Goal: Transaction & Acquisition: Purchase product/service

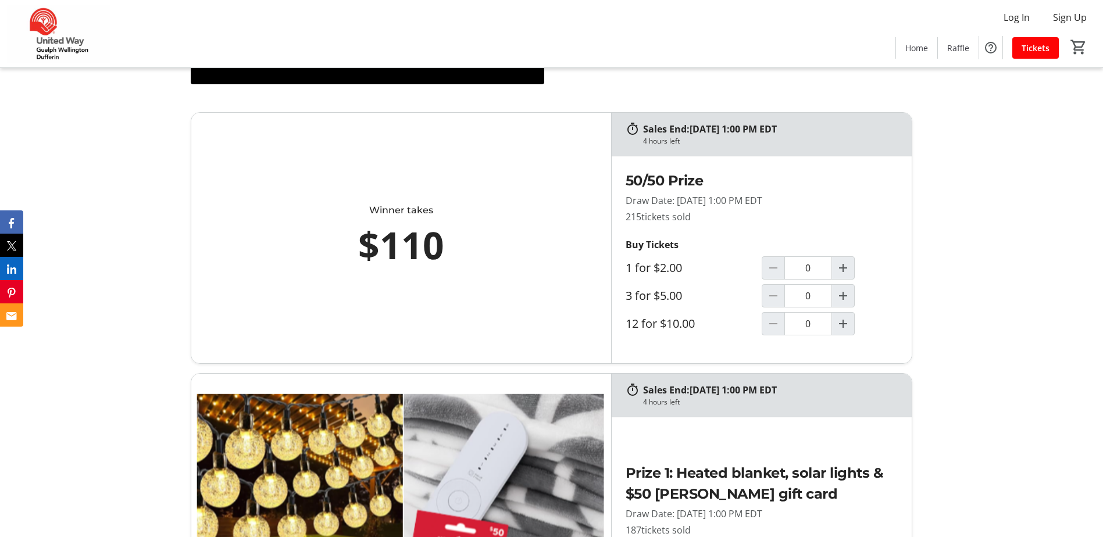
scroll to position [698, 0]
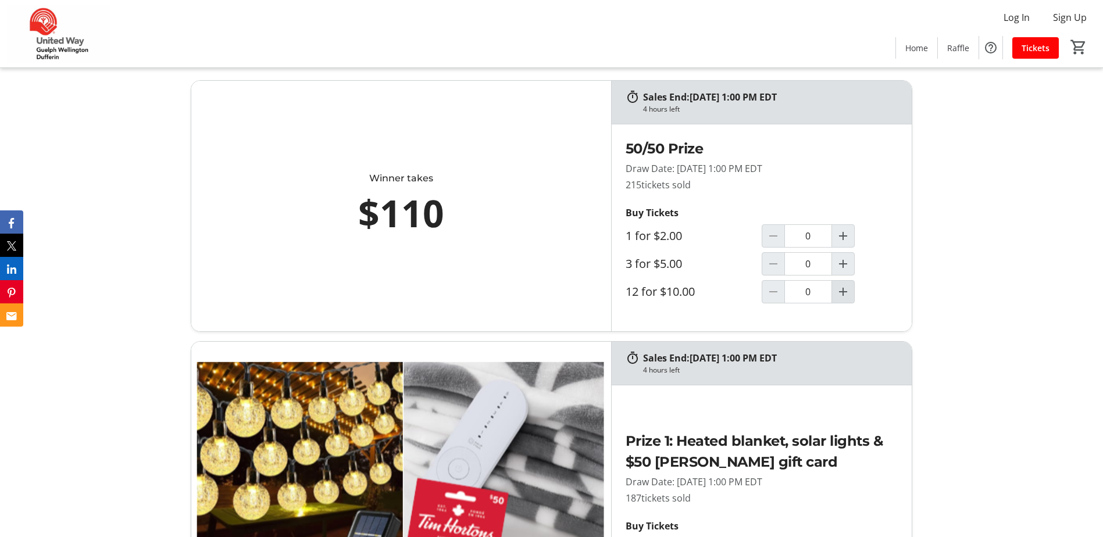
click at [844, 294] on mat-icon "Increment by one" at bounding box center [843, 292] width 14 height 14
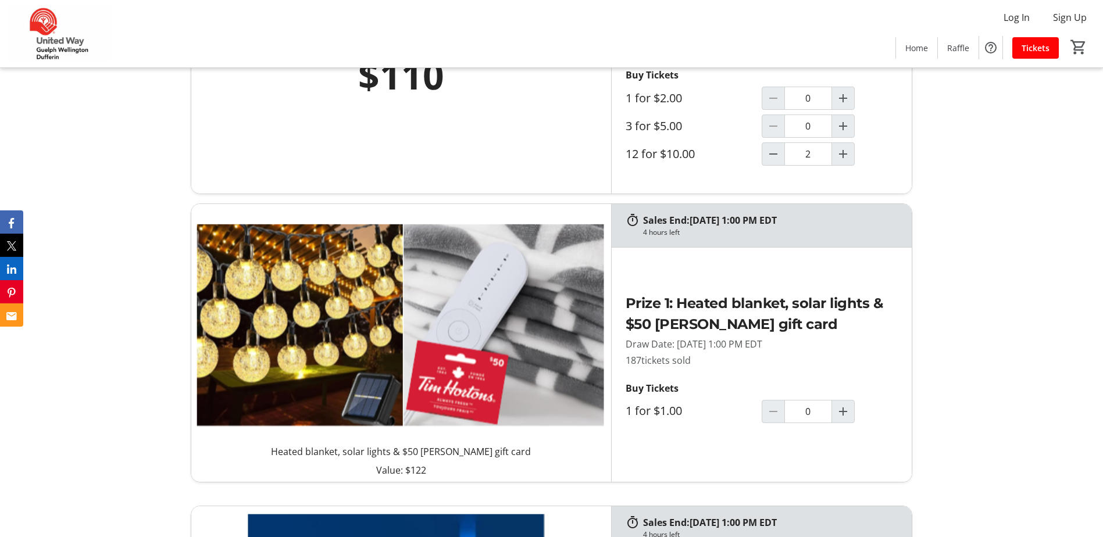
type input "1"
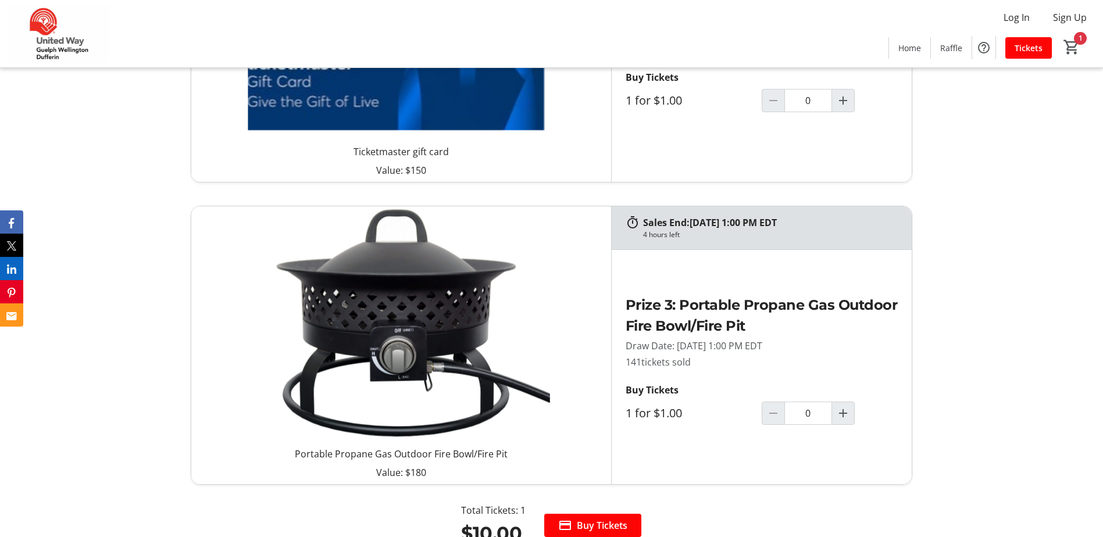
scroll to position [1395, 0]
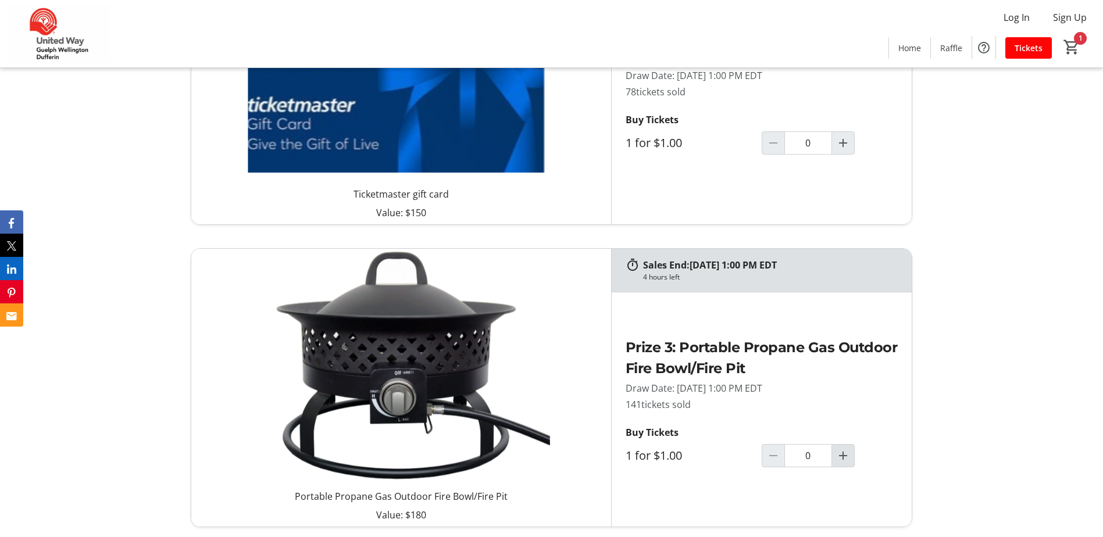
click at [841, 453] on mat-icon "Increment by one" at bounding box center [843, 456] width 14 height 14
click at [845, 457] on mat-icon "Increment by one" at bounding box center [843, 456] width 14 height 14
type input "3"
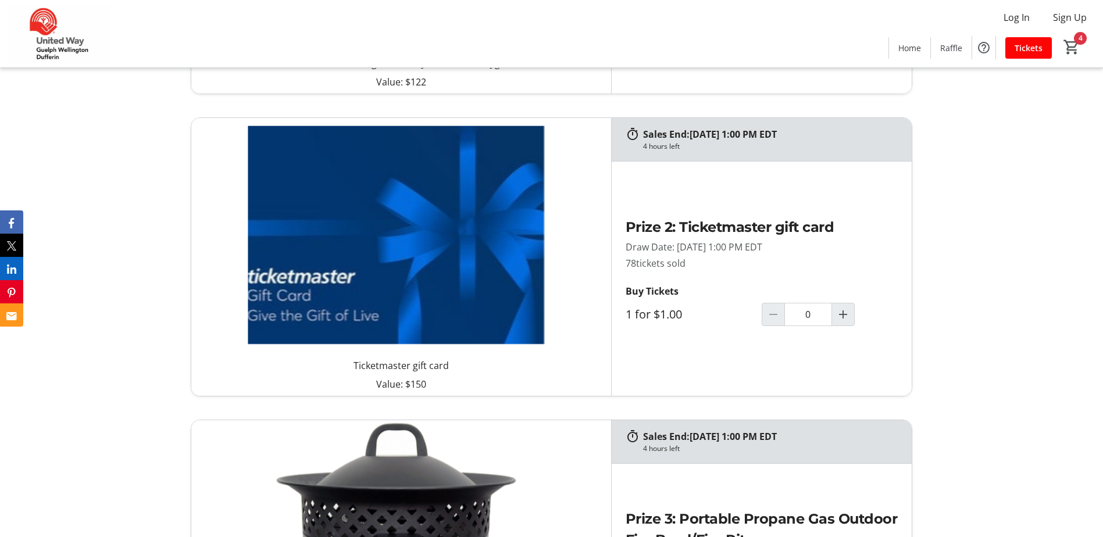
scroll to position [1221, 0]
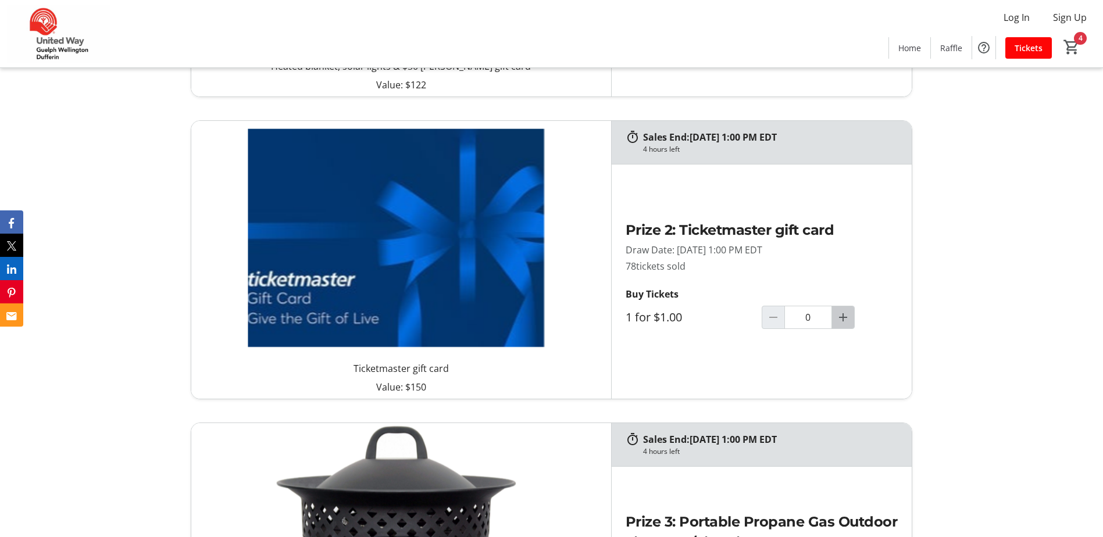
click at [842, 317] on mat-icon "Increment by one" at bounding box center [843, 317] width 14 height 14
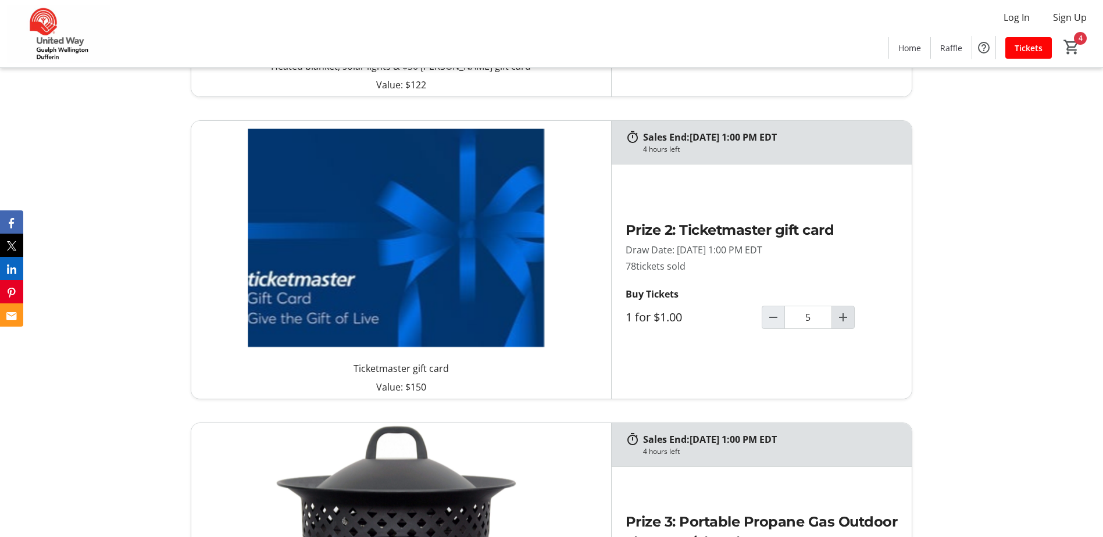
click at [842, 317] on mat-icon "Increment by one" at bounding box center [843, 317] width 14 height 14
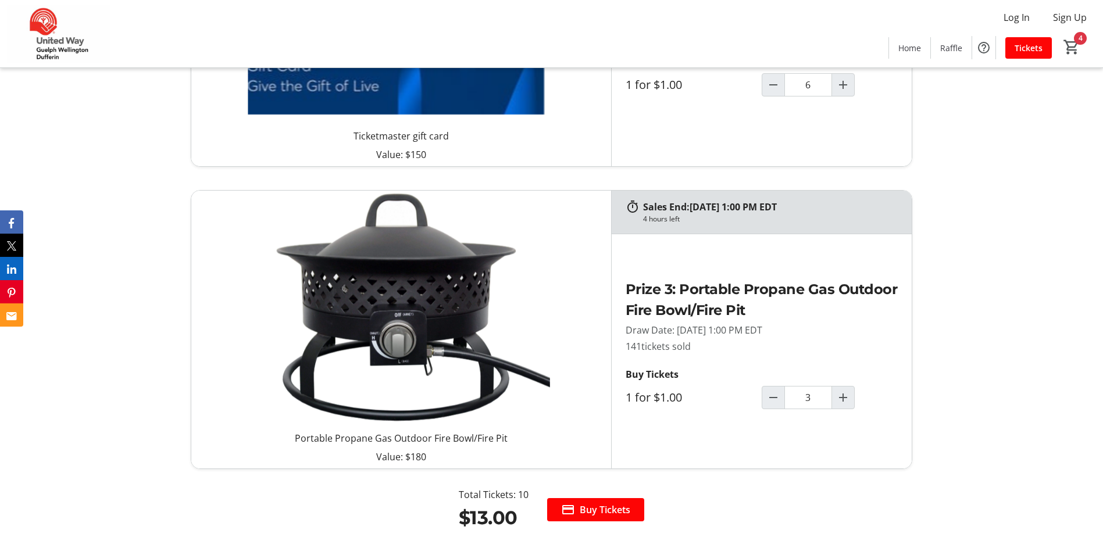
type input "6"
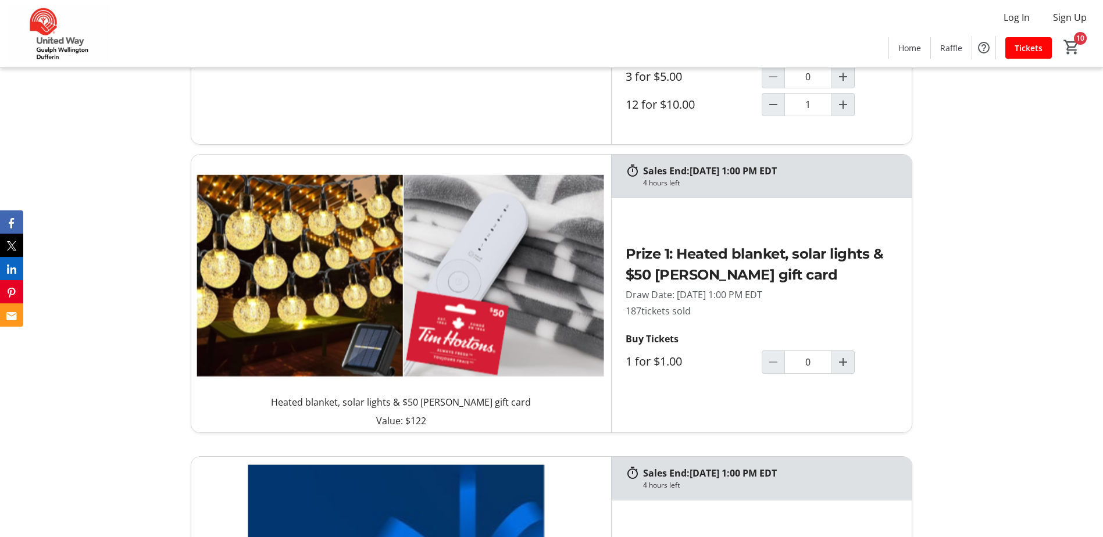
scroll to position [872, 0]
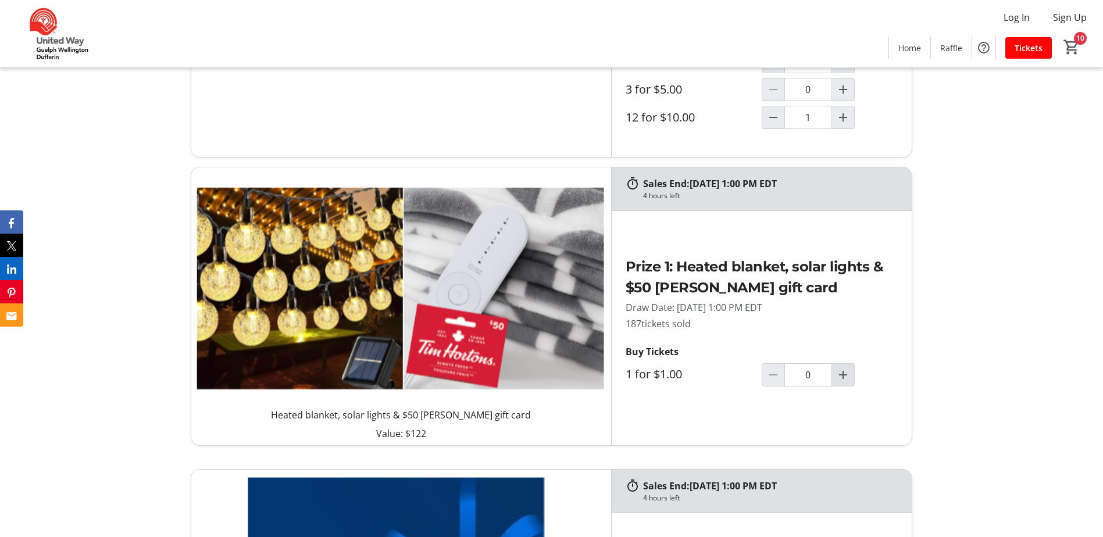
click at [842, 371] on mat-icon "Increment by one" at bounding box center [843, 375] width 14 height 14
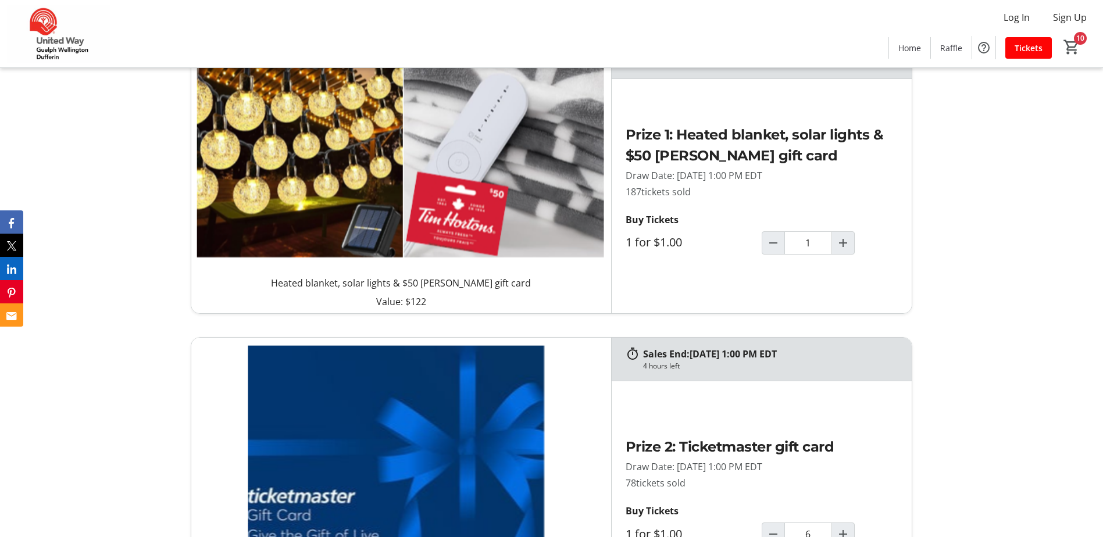
scroll to position [1105, 0]
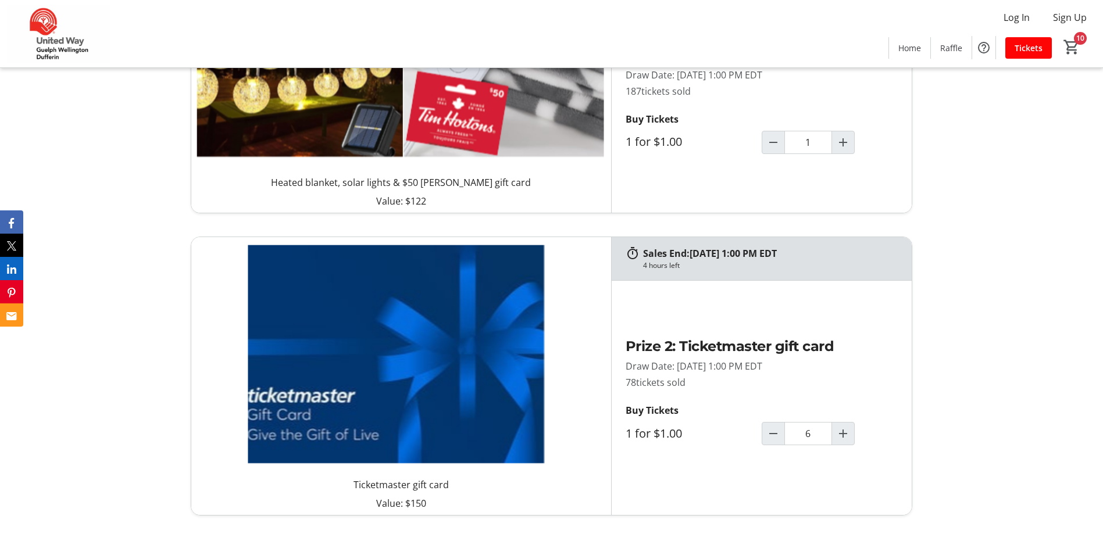
type input "1"
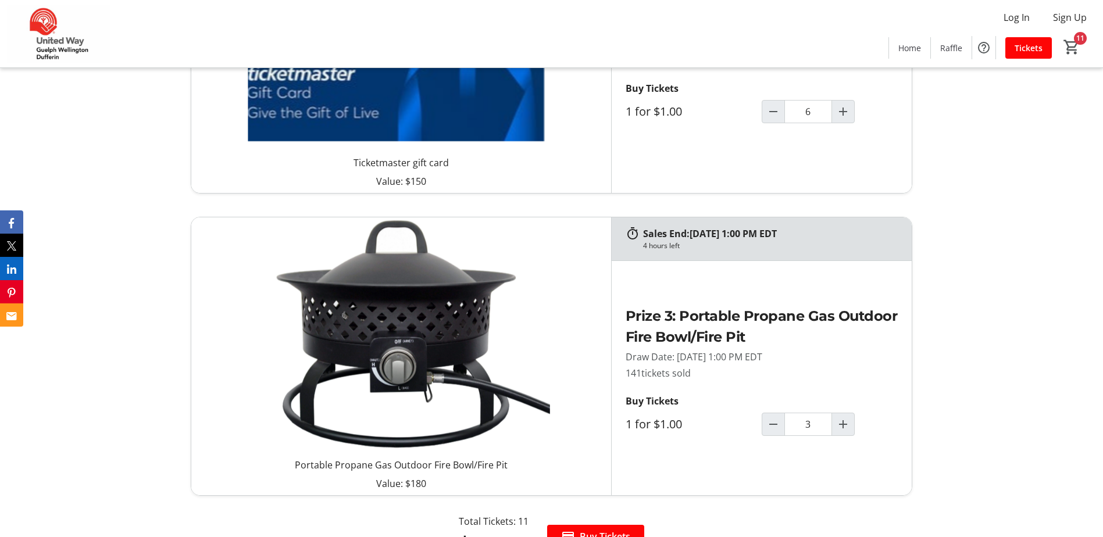
scroll to position [1453, 0]
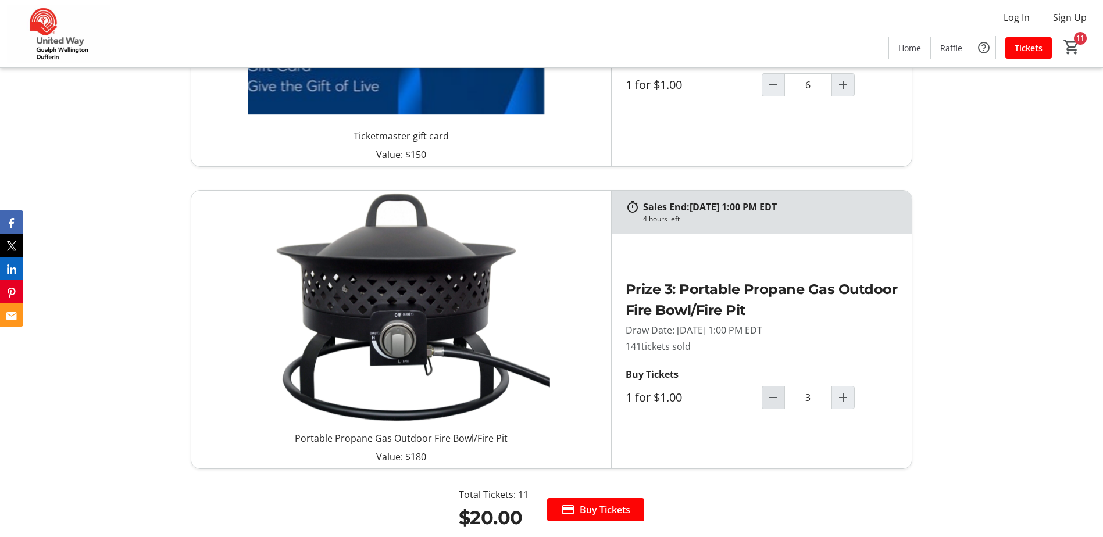
click at [777, 397] on mat-icon "Decrement by one" at bounding box center [773, 398] width 14 height 14
type input "2"
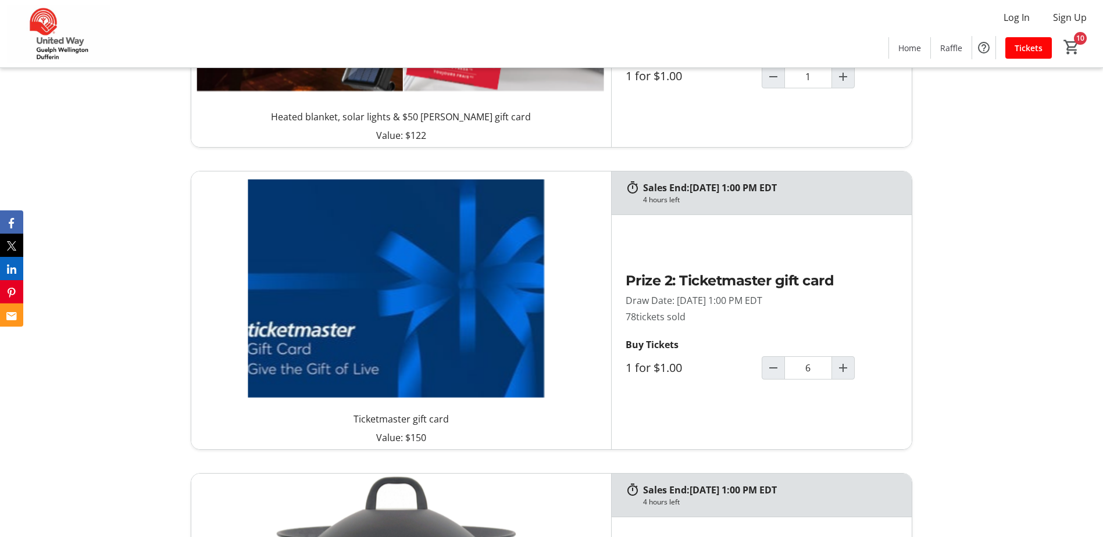
scroll to position [1163, 0]
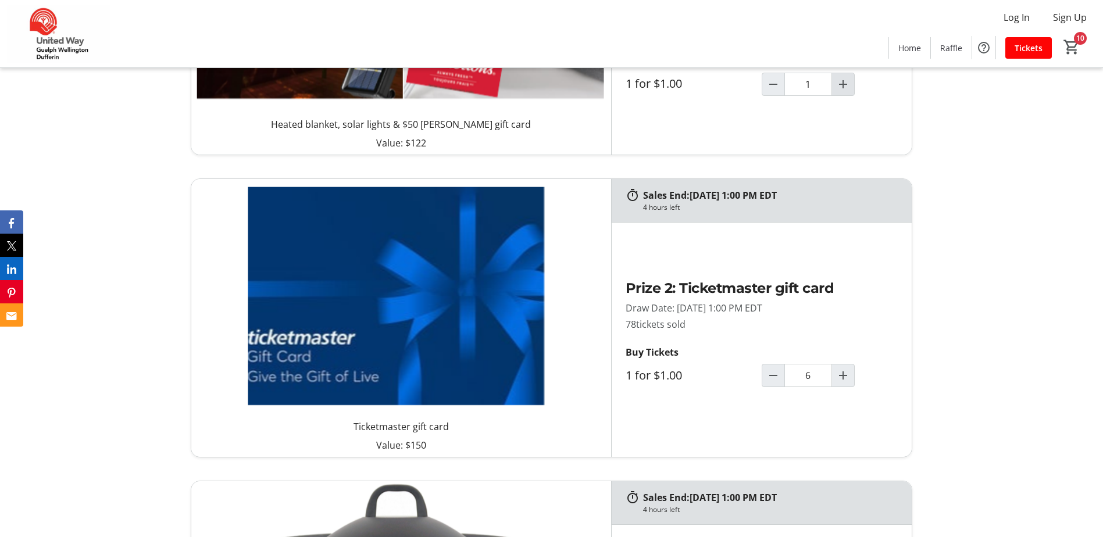
click at [837, 87] on mat-icon "Increment by one" at bounding box center [843, 84] width 14 height 14
type input "2"
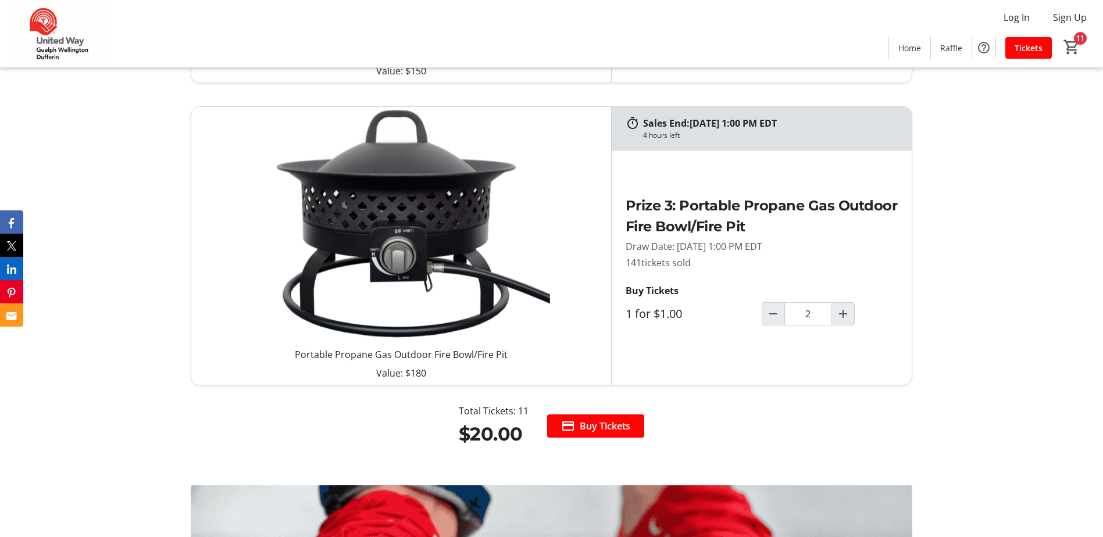
scroll to position [1566, 0]
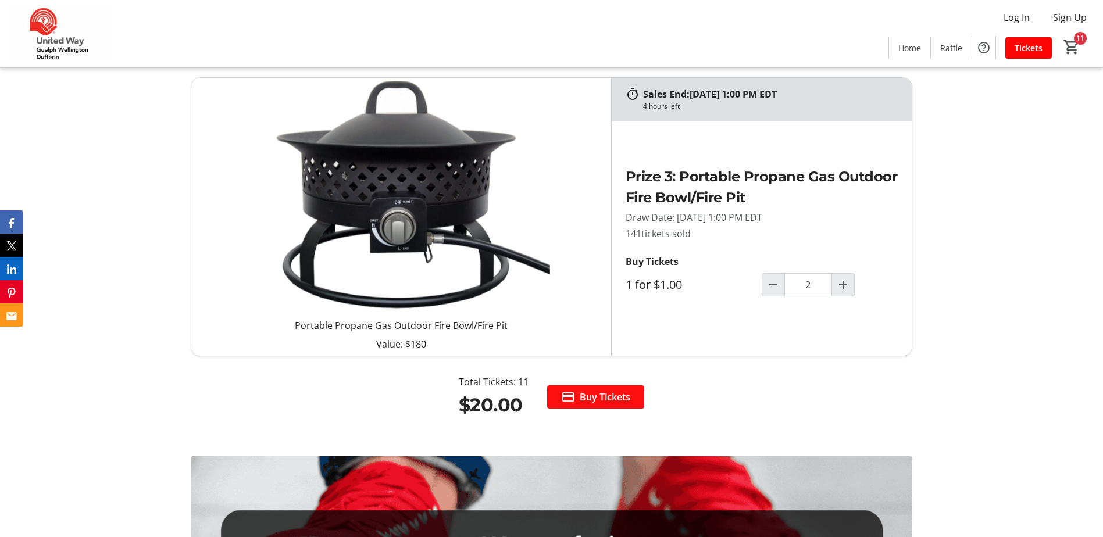
click at [599, 388] on span at bounding box center [595, 397] width 97 height 28
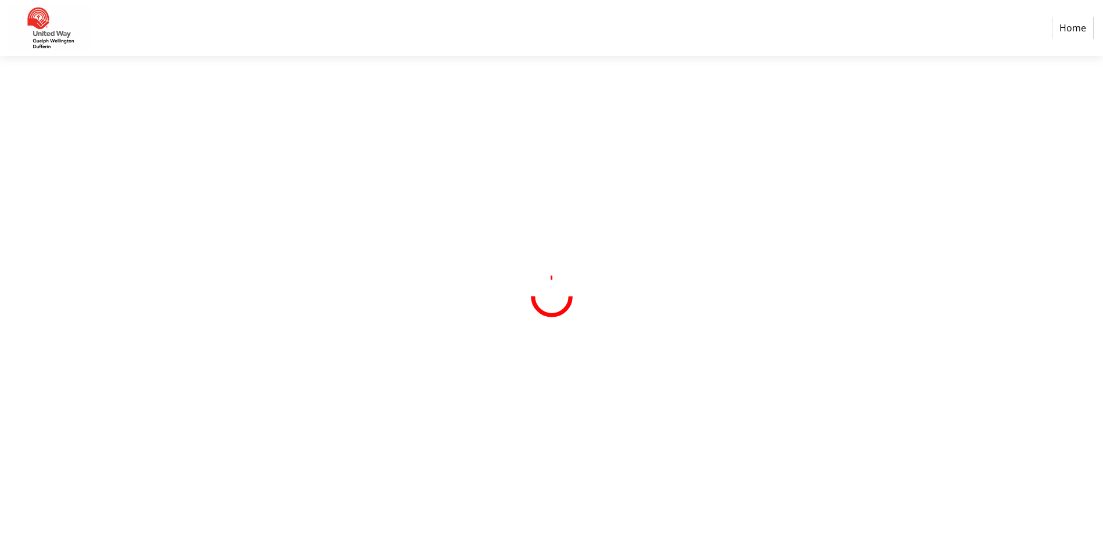
select select "CA"
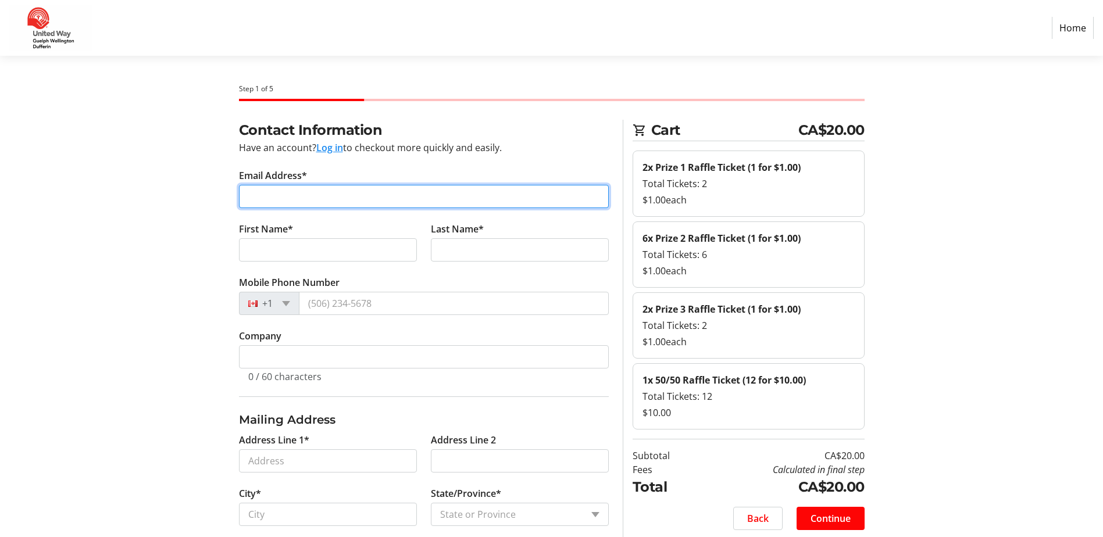
click at [388, 194] on input "Email Address*" at bounding box center [424, 196] width 370 height 23
type input "[EMAIL_ADDRESS][DOMAIN_NAME]"
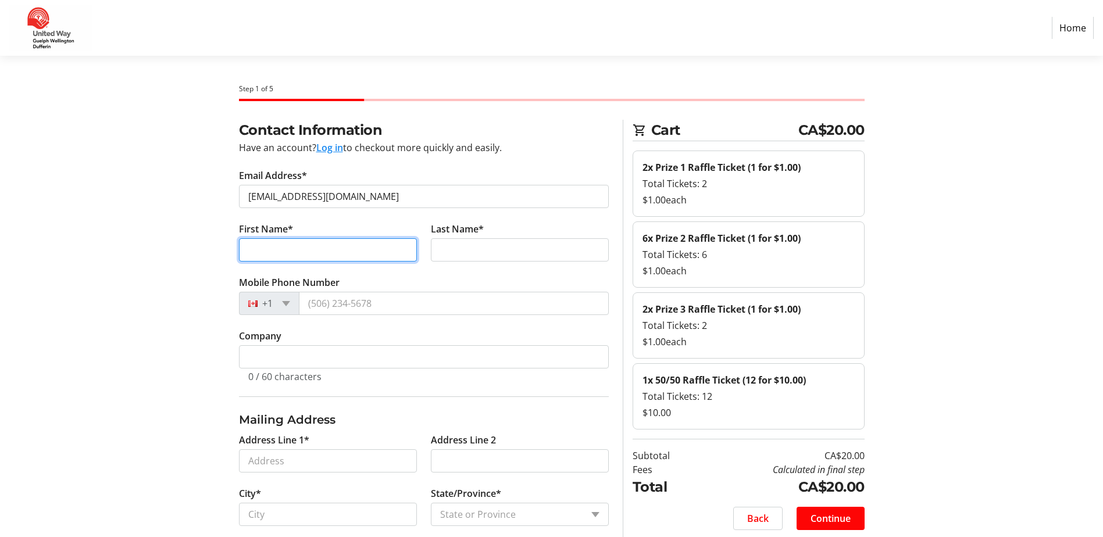
type input "[PERSON_NAME]"
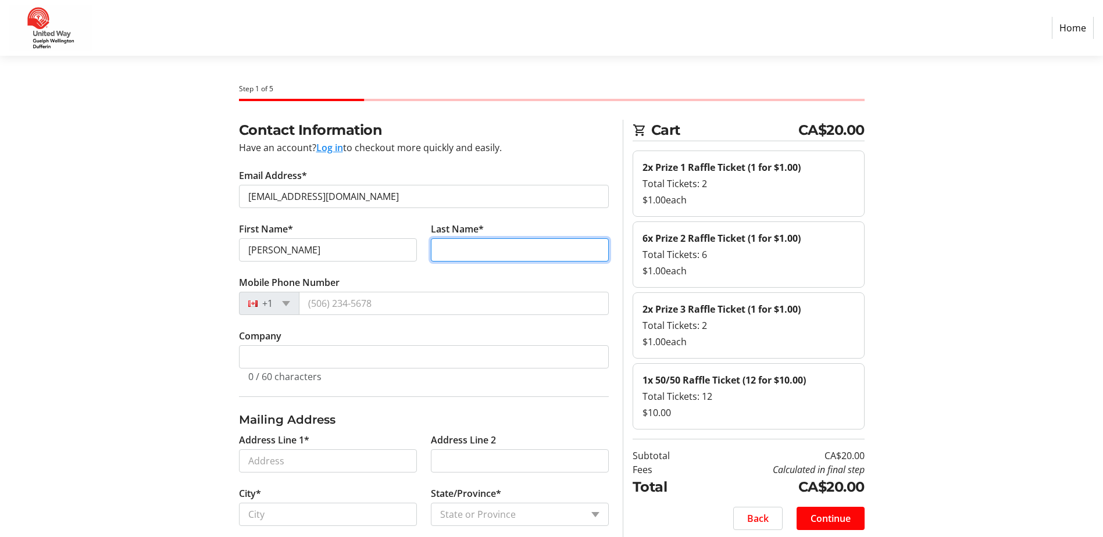
type input "[PERSON_NAME]"
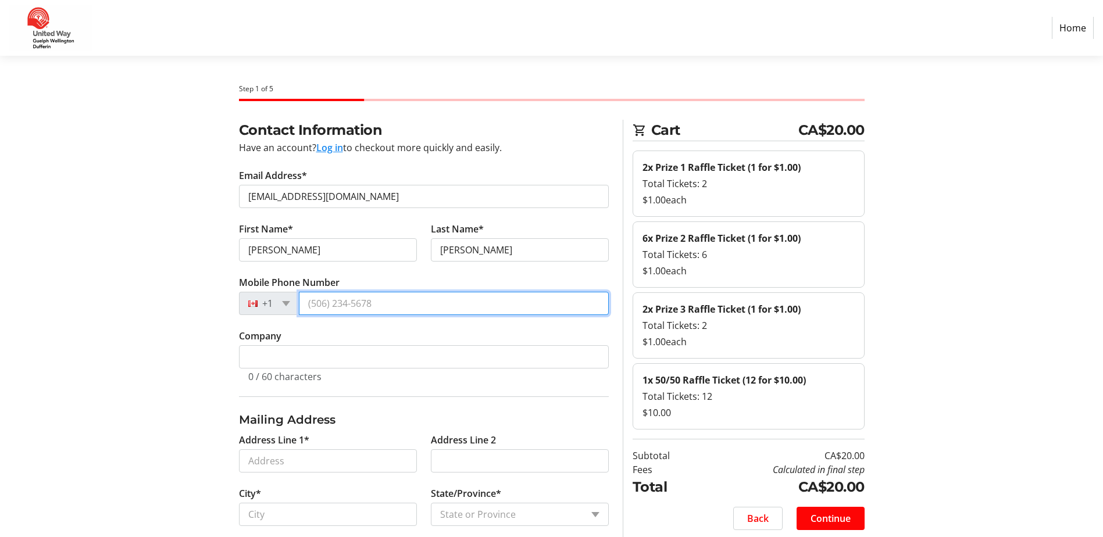
type input "[PHONE_NUMBER]"
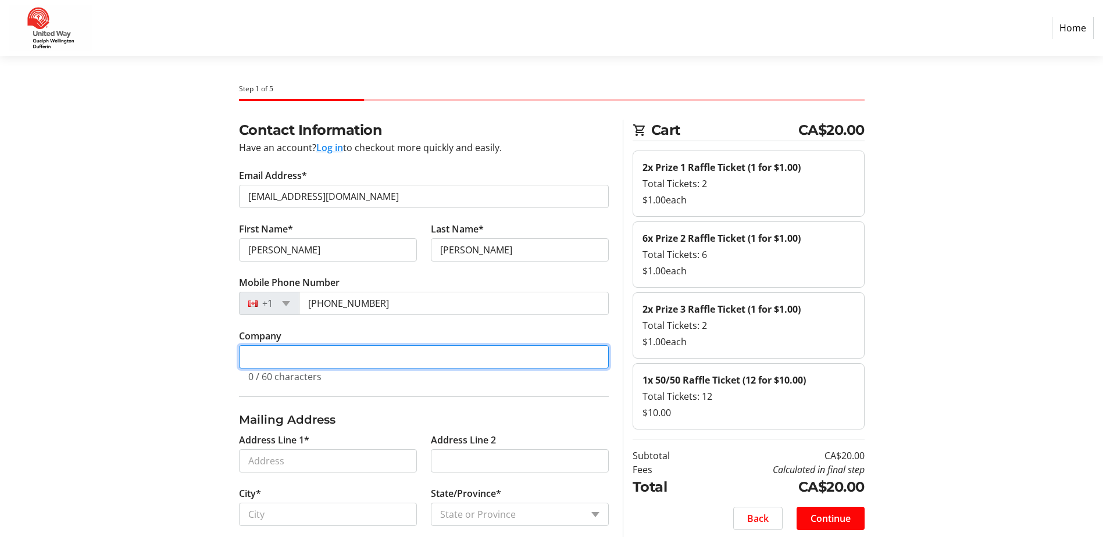
type input "[GEOGRAPHIC_DATA]"
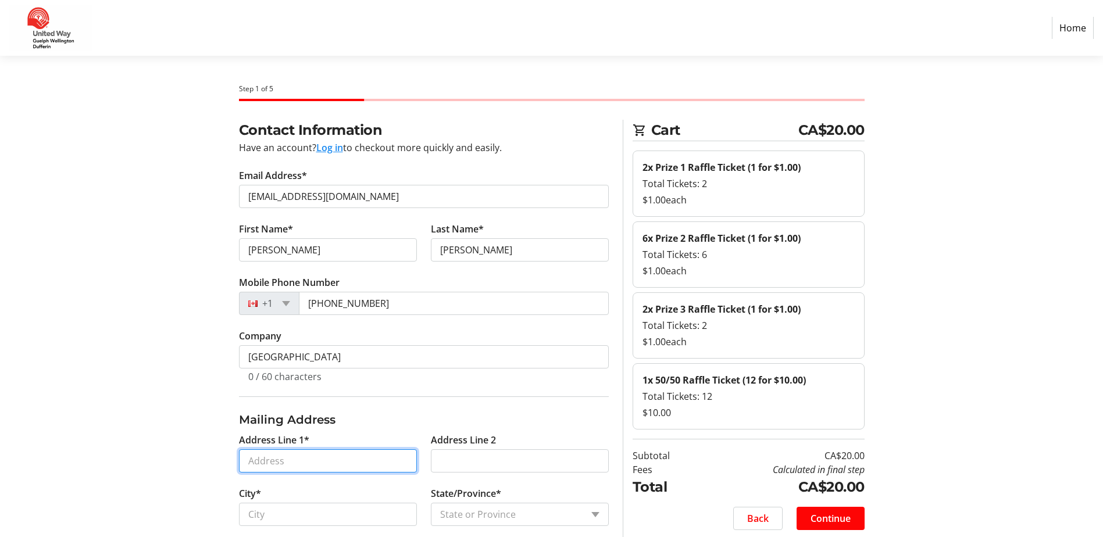
type input "[STREET_ADDRESS]"
type input "Guelph"
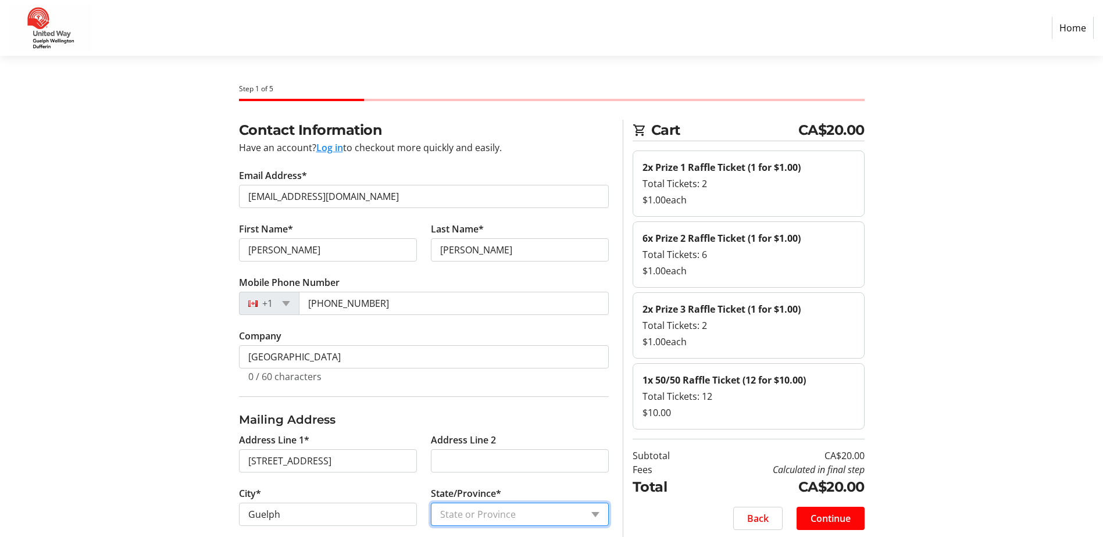
select select "ON"
type input "N1H 6J2"
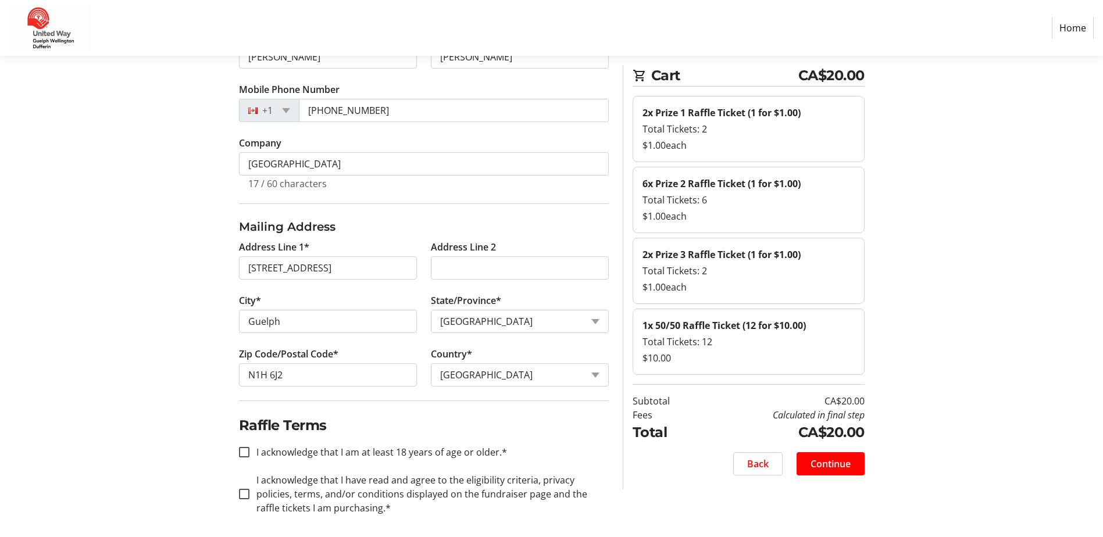
scroll to position [199, 0]
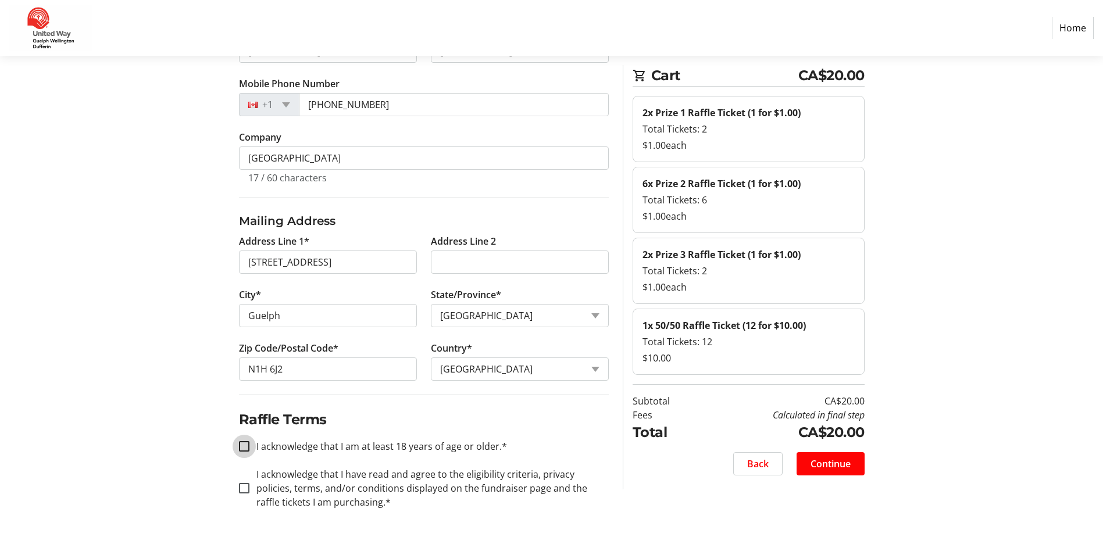
click at [241, 446] on input "I acknowledge that I am at least 18 years of age or older.*" at bounding box center [244, 446] width 10 height 10
checkbox input "true"
click at [246, 486] on input "I acknowledge that I have read and agree to the eligibility criteria, privacy p…" at bounding box center [244, 488] width 10 height 10
checkbox input "true"
click at [838, 466] on span "Continue" at bounding box center [830, 464] width 40 height 14
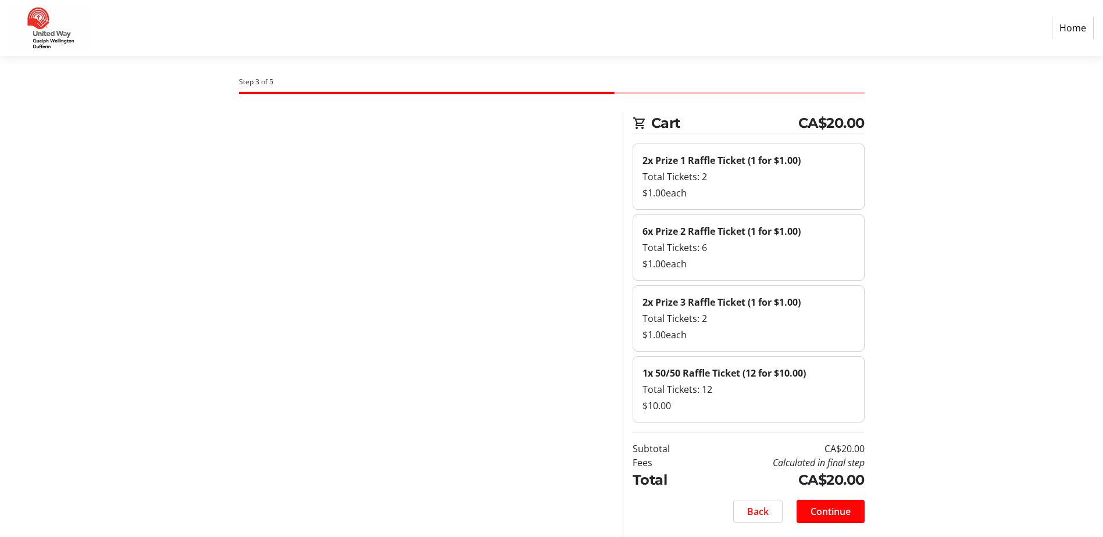
scroll to position [2, 0]
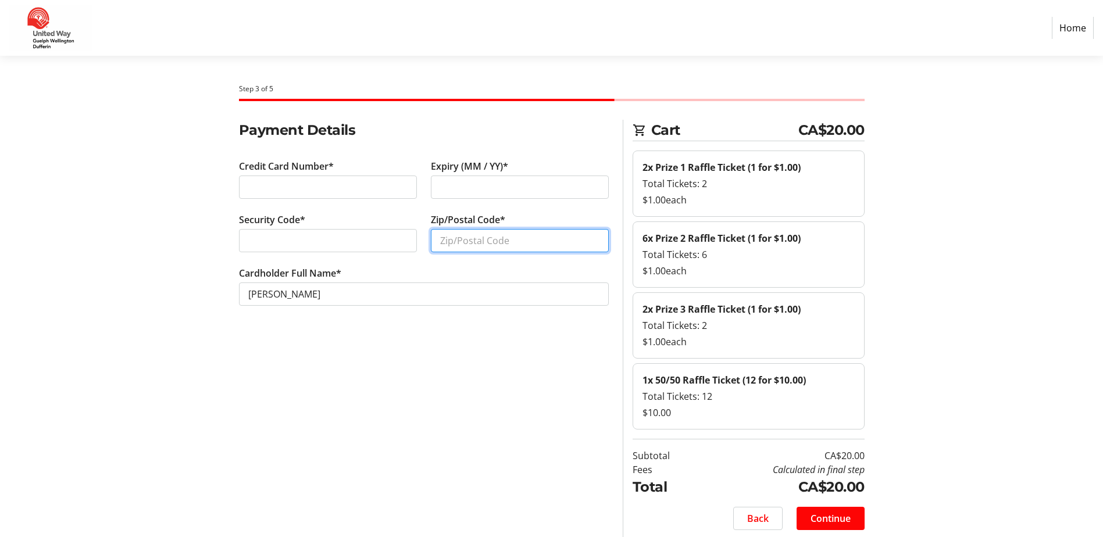
click at [483, 245] on input "Zip/Postal Code*" at bounding box center [520, 240] width 178 height 23
type input "n"
click at [460, 241] on input "N1G2V4" at bounding box center [520, 240] width 178 height 23
type input "N1G-2V4"
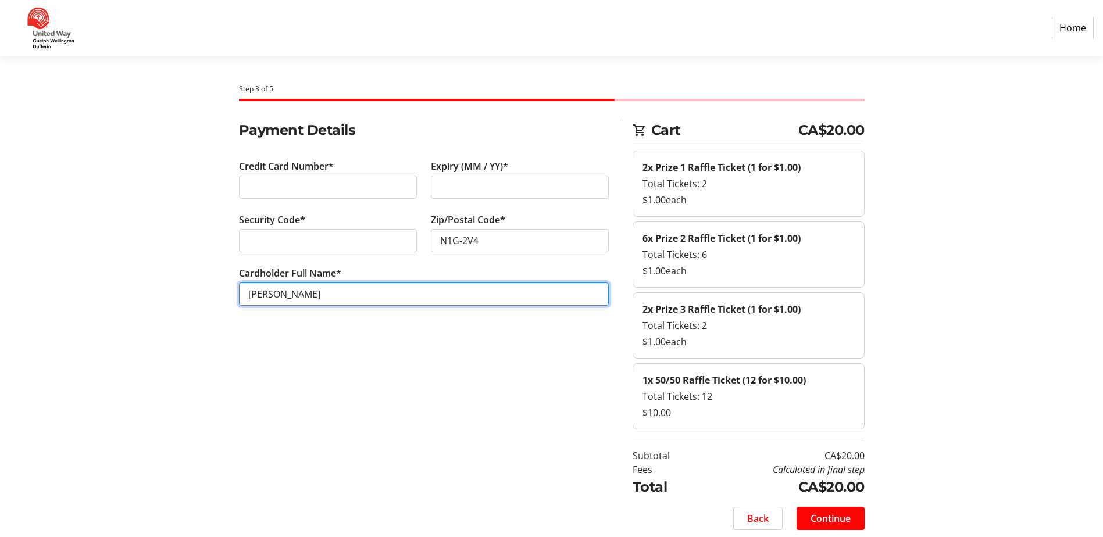
click at [269, 291] on input "[PERSON_NAME]" at bounding box center [424, 294] width 370 height 23
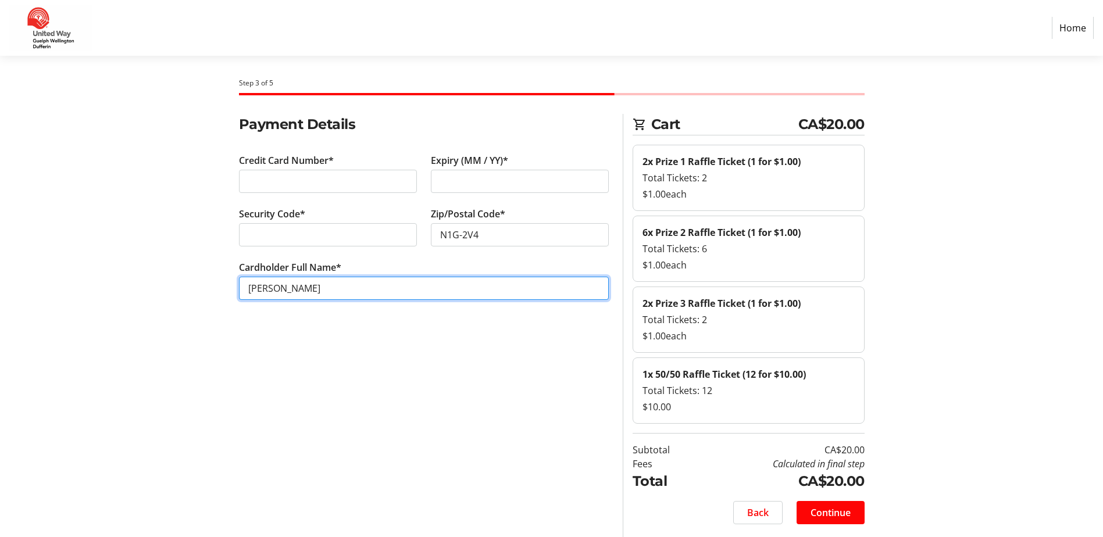
scroll to position [7, 0]
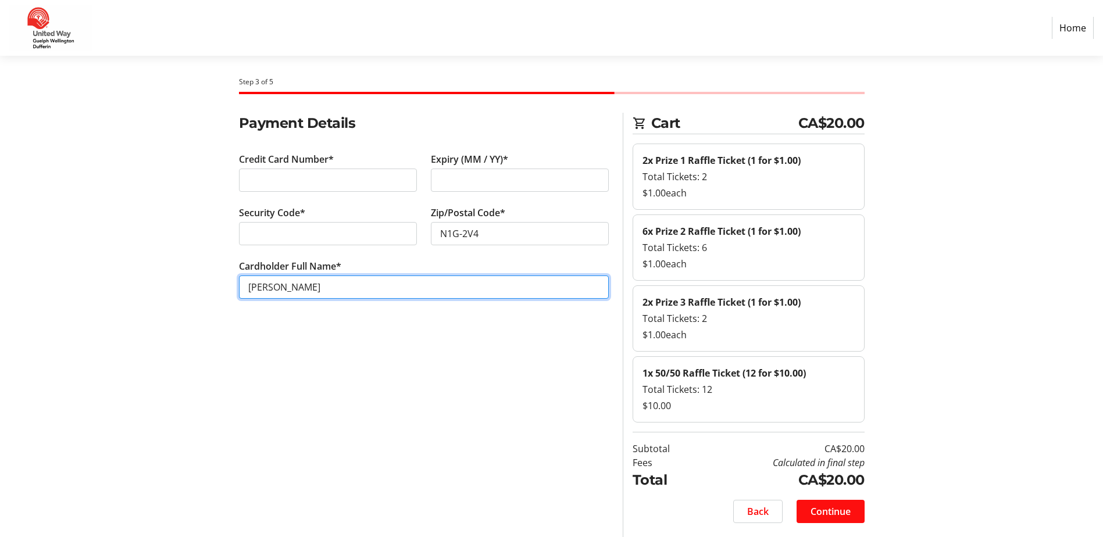
type input "[PERSON_NAME]"
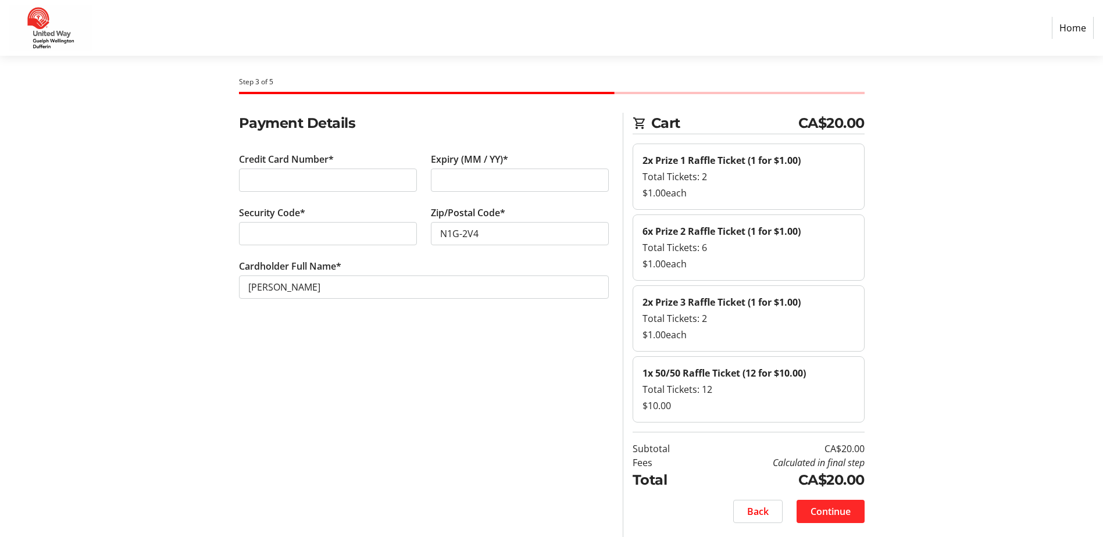
click at [833, 511] on span "Continue" at bounding box center [830, 512] width 40 height 14
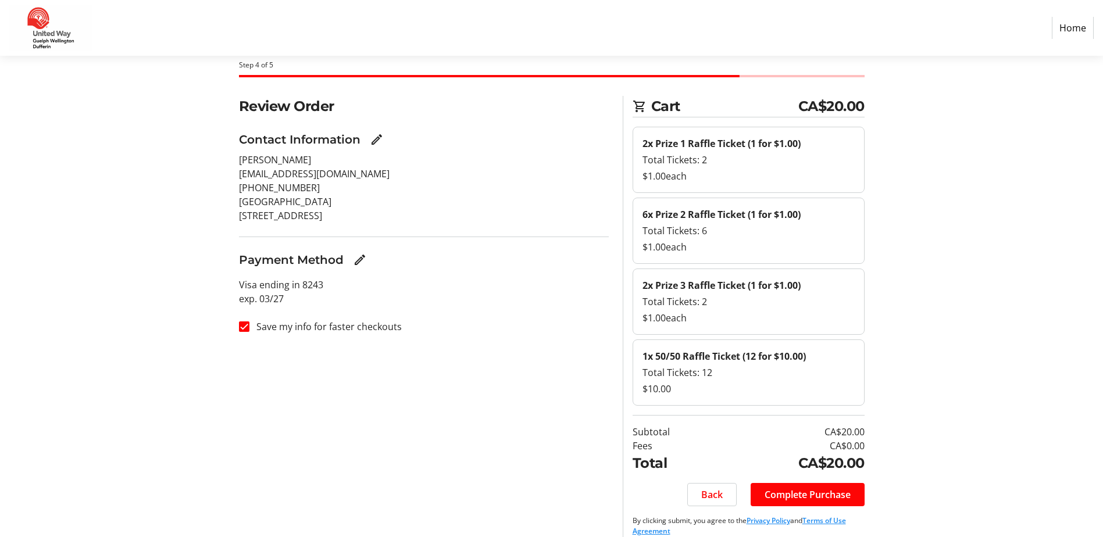
scroll to position [37, 0]
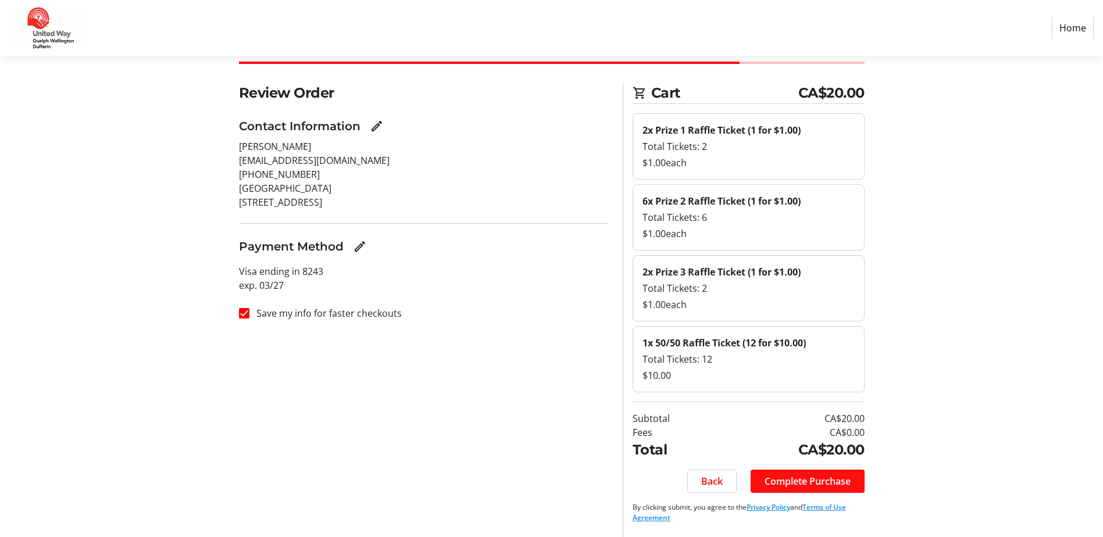
click at [824, 487] on span "Complete Purchase" at bounding box center [807, 481] width 86 height 14
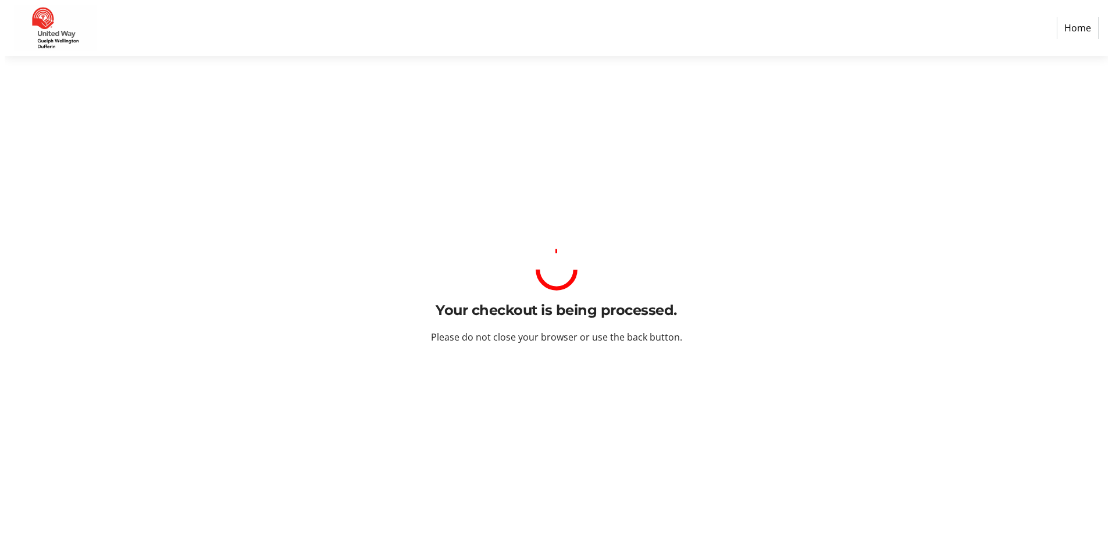
scroll to position [0, 0]
